Goal: Find specific page/section: Find specific page/section

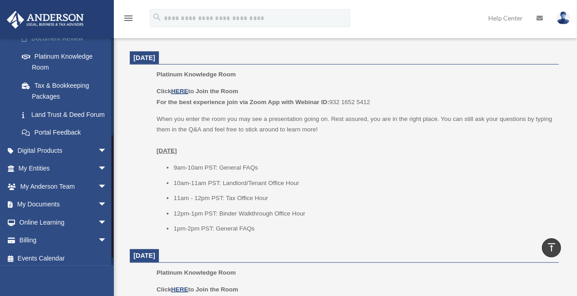
scroll to position [174, 0]
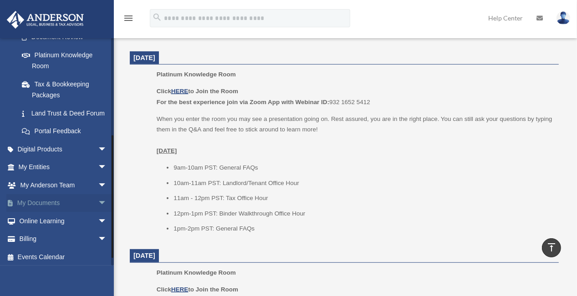
click at [40, 213] on link "My Documents arrow_drop_down" at bounding box center [63, 203] width 114 height 18
click at [98, 213] on span "arrow_drop_down" at bounding box center [107, 203] width 18 height 19
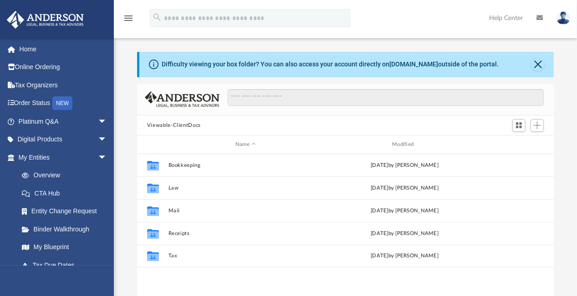
scroll to position [200, 410]
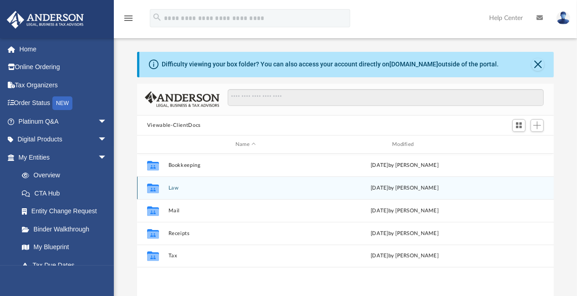
click at [173, 189] on button "Law" at bounding box center [245, 188] width 155 height 6
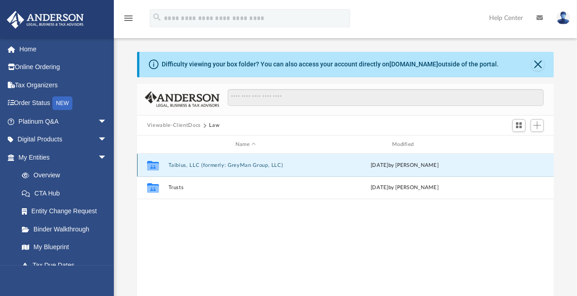
click at [212, 166] on button "Taibius, LLC (formerly: GreyMan Group, LLC)" at bounding box center [245, 166] width 155 height 6
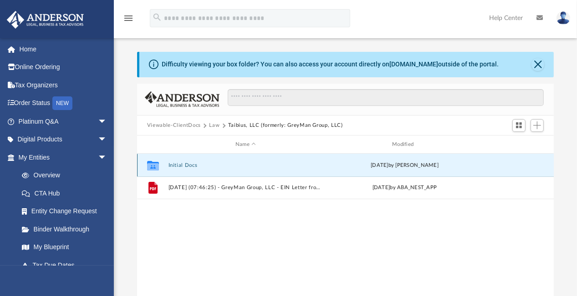
click at [180, 163] on button "Initial Docs" at bounding box center [245, 166] width 155 height 6
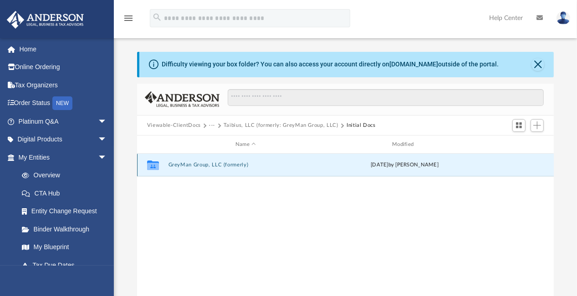
click at [180, 163] on button "GreyMan Group, LLC (formerly)" at bounding box center [245, 166] width 155 height 6
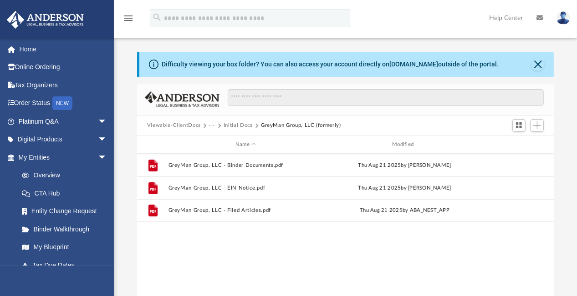
click at [175, 123] on button "Viewable-ClientDocs" at bounding box center [174, 126] width 54 height 8
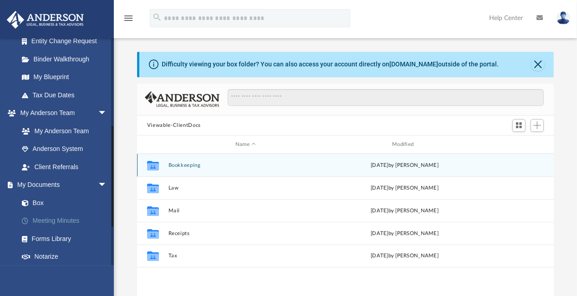
scroll to position [159, 0]
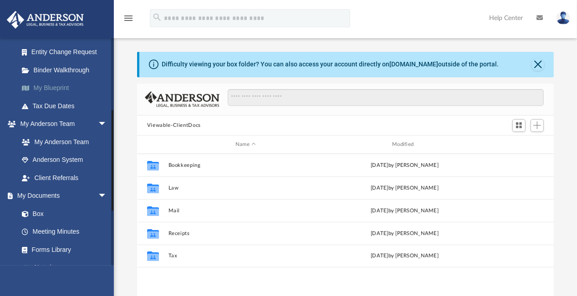
click at [49, 89] on link "My Blueprint" at bounding box center [67, 88] width 108 height 18
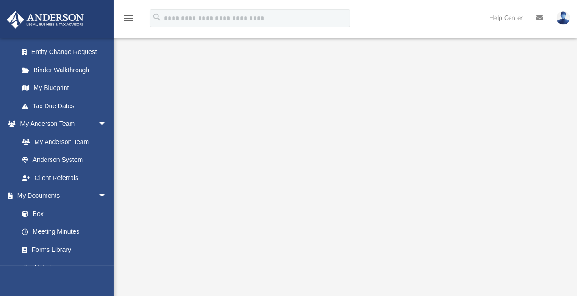
scroll to position [73, 0]
